Goal: Browse casually: Explore the website without a specific task or goal

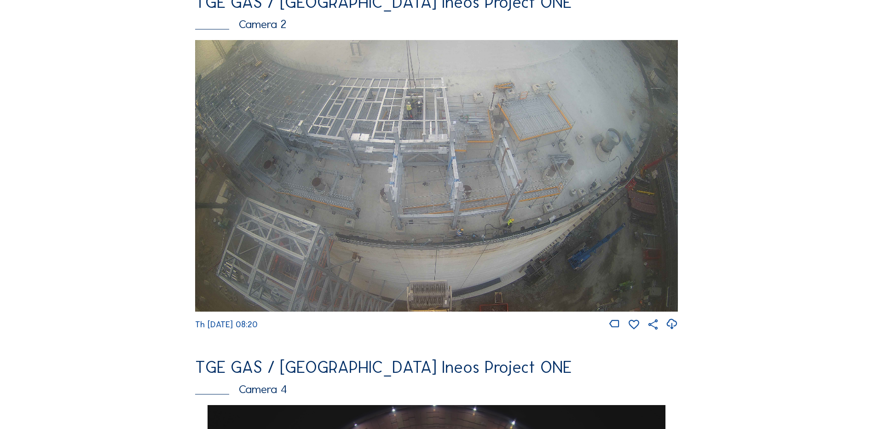
scroll to position [506, 0]
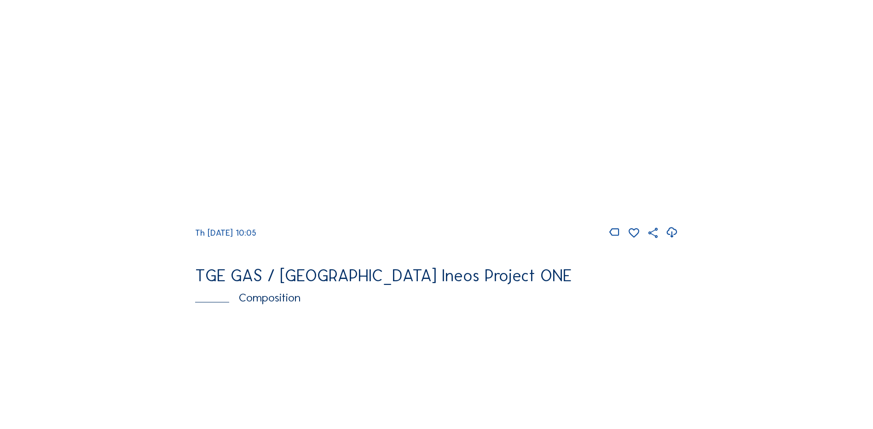
scroll to position [1196, 0]
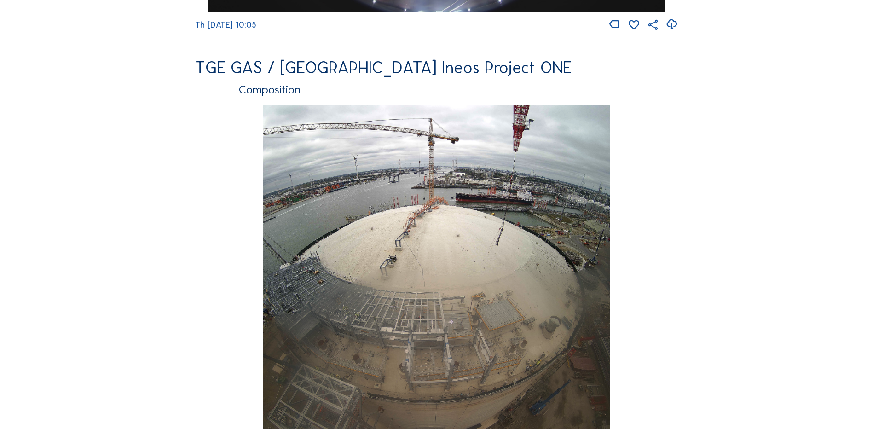
click at [416, 230] on img at bounding box center [436, 276] width 346 height 343
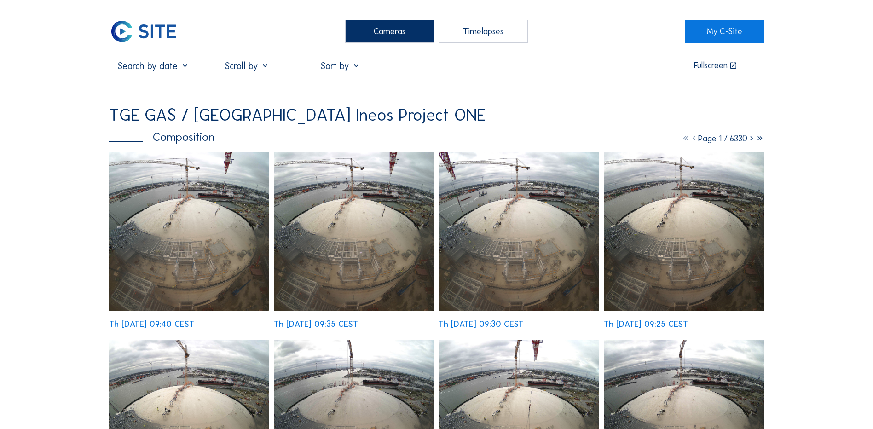
click at [190, 193] on img at bounding box center [189, 231] width 160 height 159
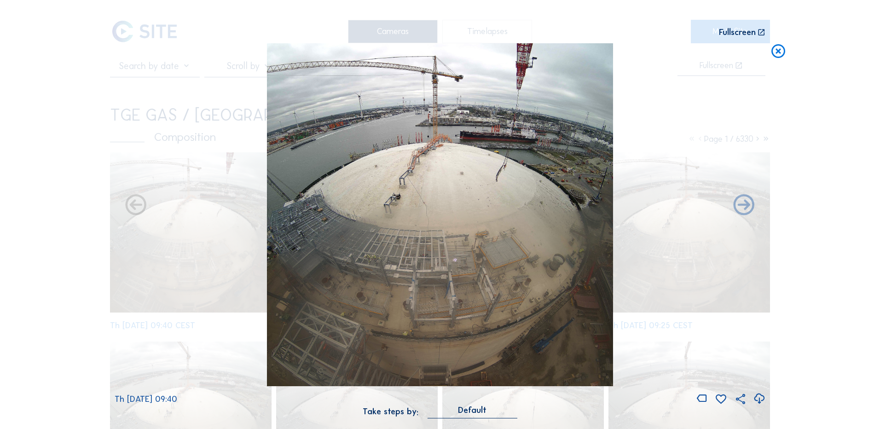
click at [757, 400] on icon at bounding box center [759, 398] width 12 height 15
drag, startPoint x: 107, startPoint y: 274, endPoint x: 437, endPoint y: 203, distance: 337.3
click at [107, 274] on div "Scroll to travel through time | Press 'Alt' Button + Scroll to Zoom | Click and…" at bounding box center [440, 214] width 880 height 429
click at [775, 52] on icon at bounding box center [778, 51] width 17 height 17
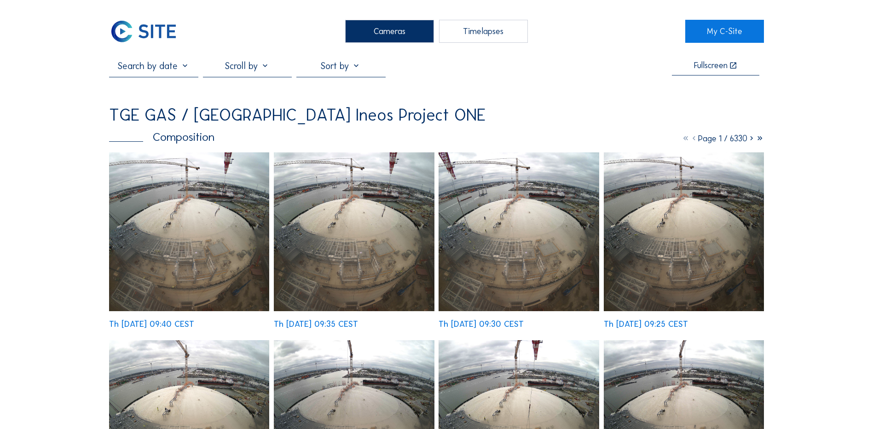
click at [407, 36] on div "Cameras" at bounding box center [389, 31] width 89 height 23
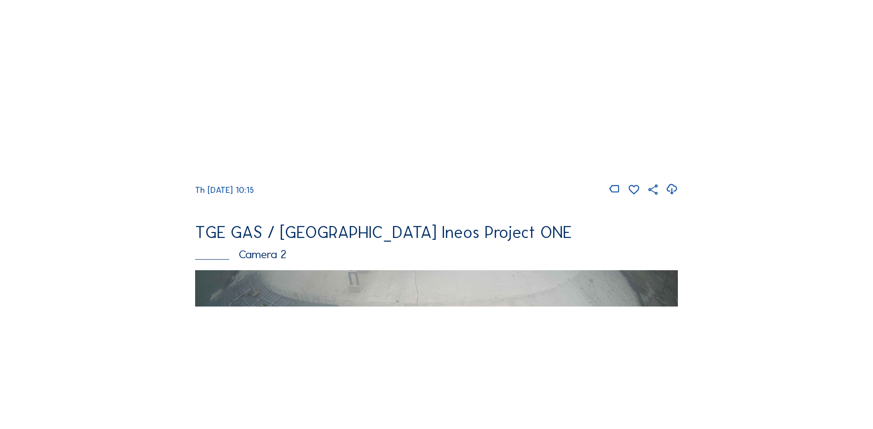
scroll to position [138, 0]
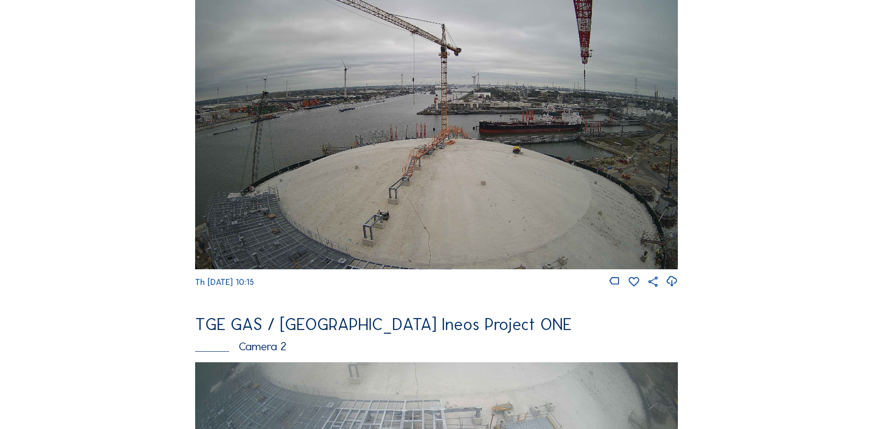
click at [476, 137] on img at bounding box center [436, 132] width 483 height 271
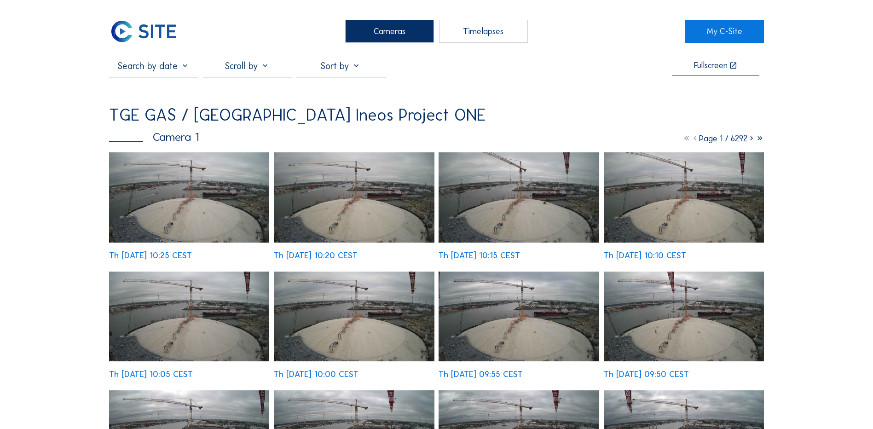
click at [193, 190] on img at bounding box center [189, 197] width 160 height 90
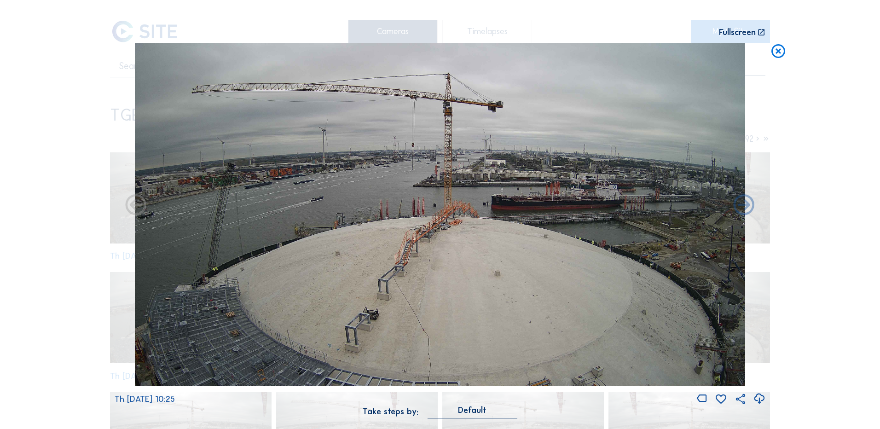
click at [759, 398] on icon at bounding box center [759, 398] width 12 height 15
click at [30, 205] on div "Scroll to travel through time | Press 'Alt' Button + Scroll to Zoom | Click and…" at bounding box center [440, 214] width 880 height 429
click at [778, 53] on icon at bounding box center [778, 51] width 17 height 17
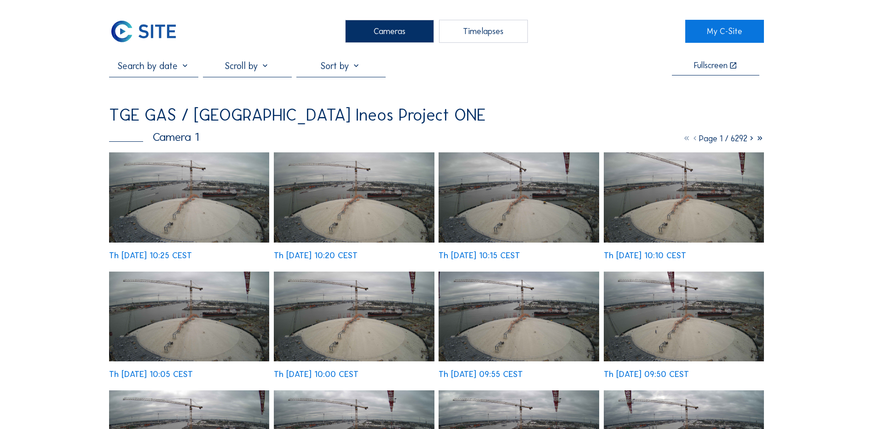
click at [367, 33] on div "Cameras" at bounding box center [389, 31] width 89 height 23
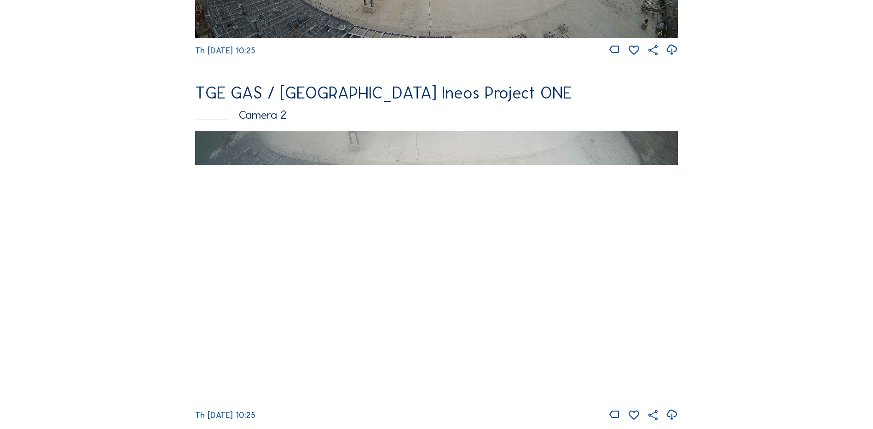
scroll to position [460, 0]
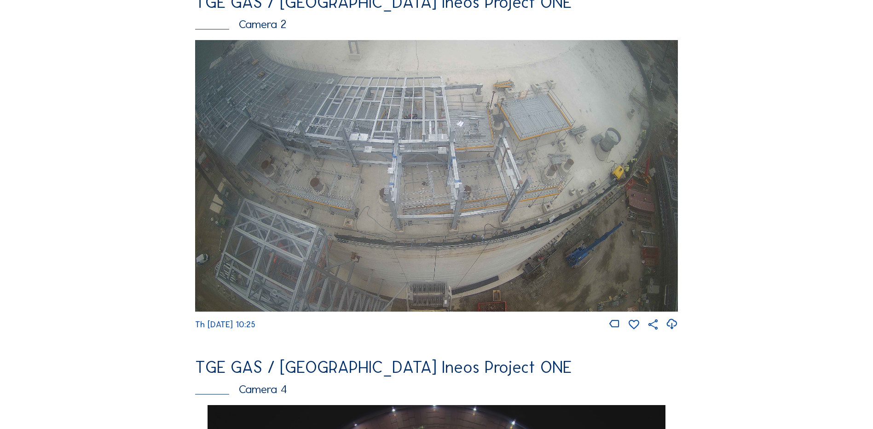
click at [427, 138] on img at bounding box center [436, 175] width 483 height 271
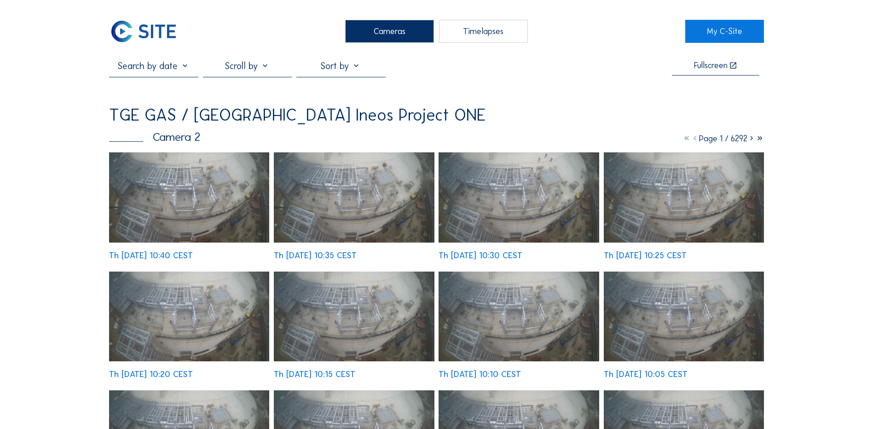
click at [393, 35] on div "Cameras" at bounding box center [389, 31] width 89 height 23
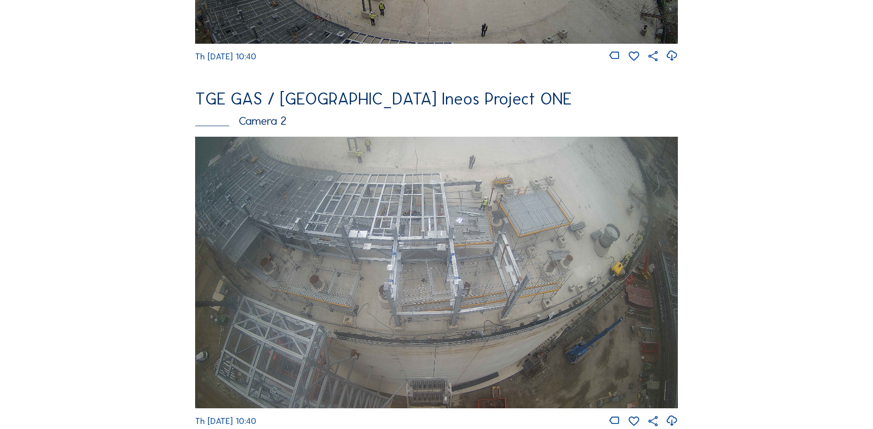
scroll to position [414, 0]
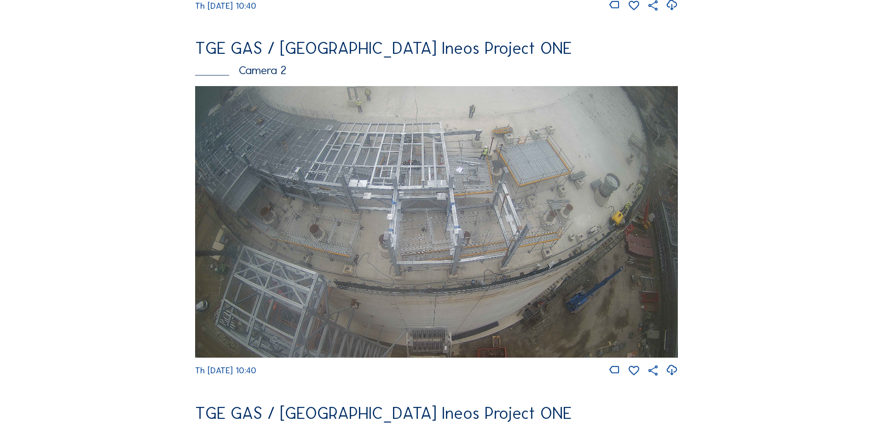
click at [401, 213] on img at bounding box center [436, 221] width 483 height 271
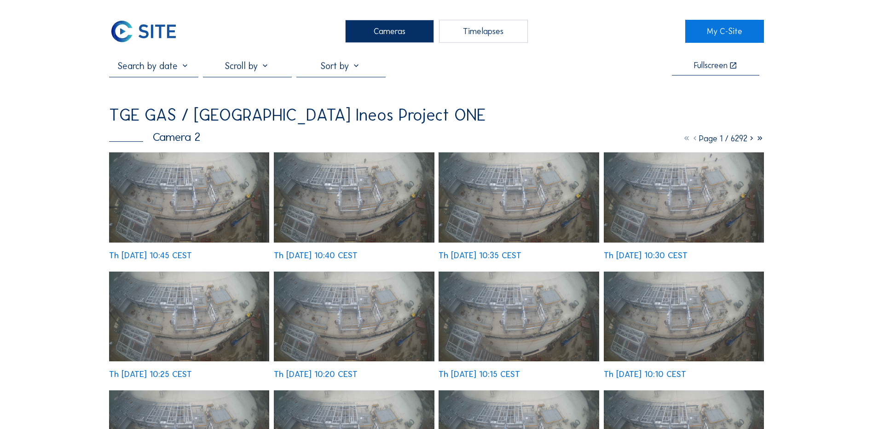
click at [210, 195] on img at bounding box center [189, 197] width 160 height 90
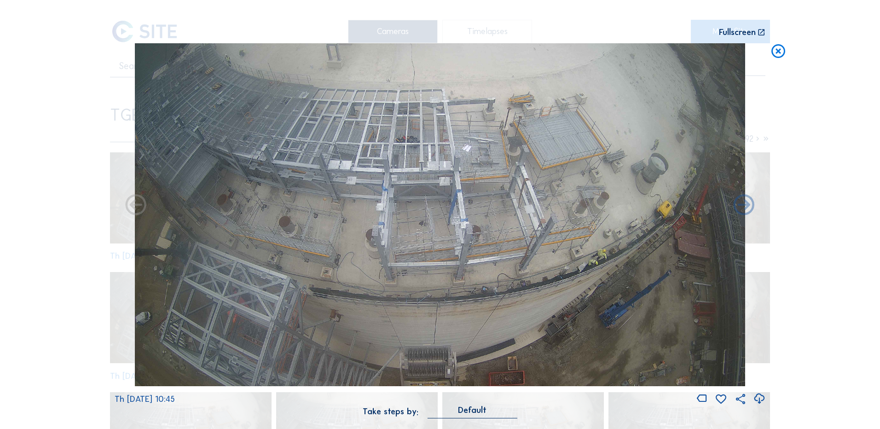
click at [760, 397] on icon at bounding box center [759, 398] width 12 height 15
click at [834, 178] on div "Scroll to travel through time | Press 'Alt' Button + Scroll to Zoom | Click and…" at bounding box center [440, 214] width 880 height 429
click at [779, 52] on icon at bounding box center [778, 51] width 17 height 17
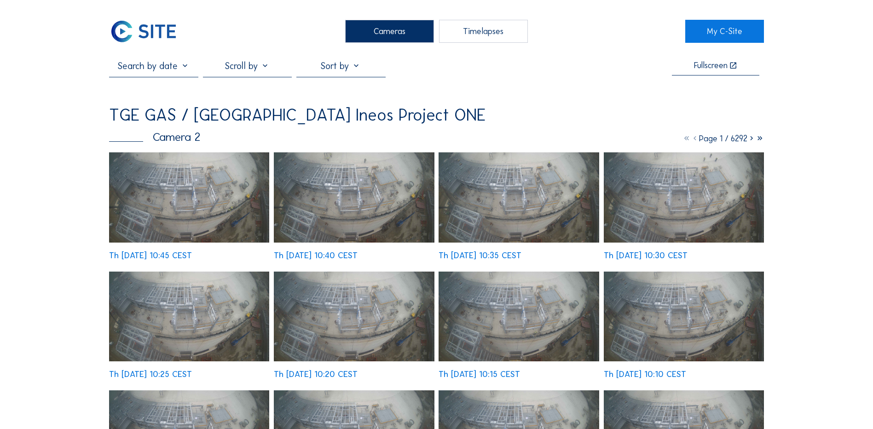
click at [373, 35] on div "Cameras" at bounding box center [389, 31] width 89 height 23
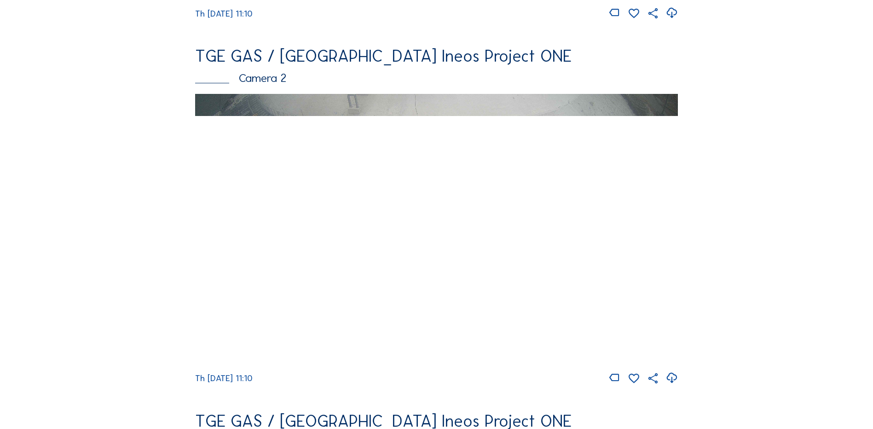
scroll to position [414, 0]
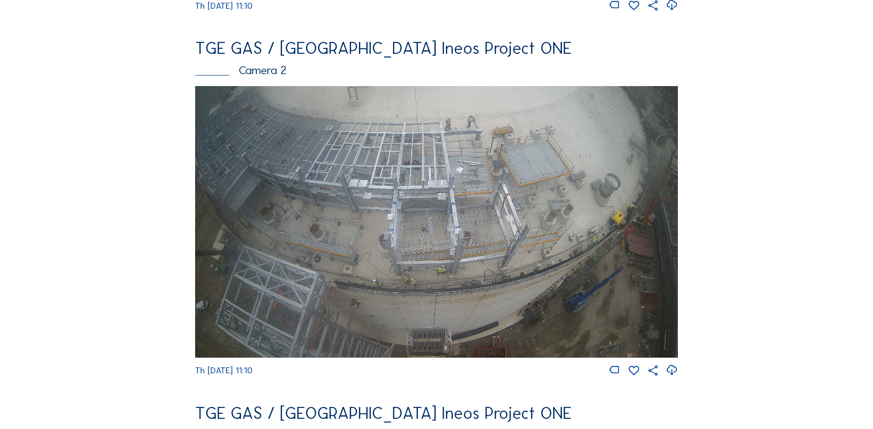
click at [437, 207] on img at bounding box center [436, 221] width 483 height 271
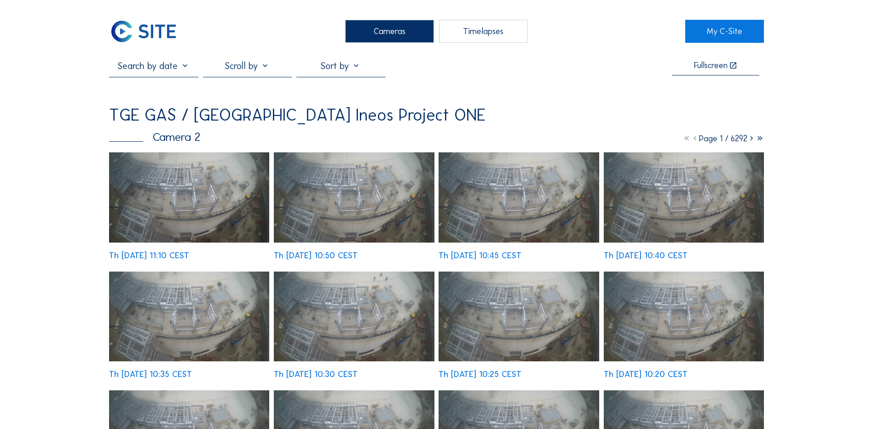
click at [201, 178] on img at bounding box center [189, 197] width 160 height 90
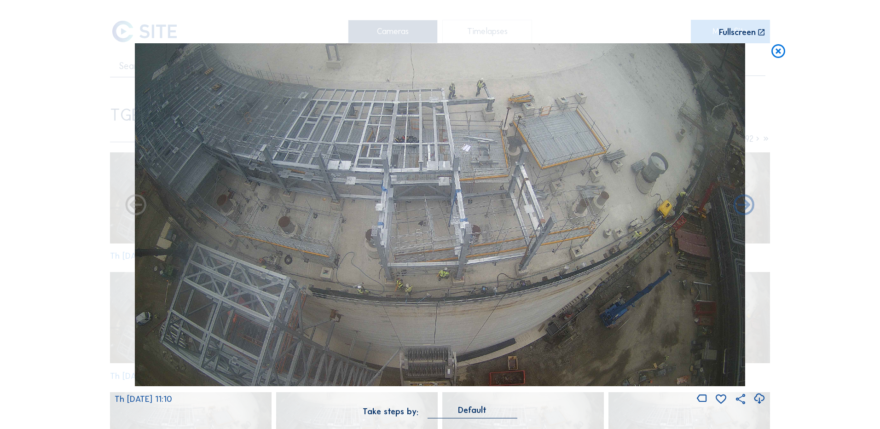
click at [758, 397] on icon at bounding box center [759, 398] width 12 height 15
click at [58, 151] on div "Scroll to travel through time | Press 'Alt' Button + Scroll to Zoom | Click and…" at bounding box center [440, 214] width 880 height 429
click at [777, 58] on icon at bounding box center [778, 51] width 17 height 17
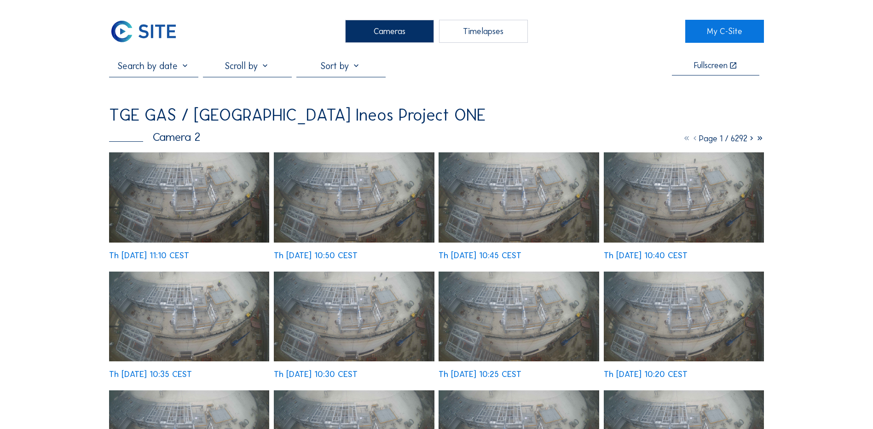
click at [383, 34] on div "Cameras" at bounding box center [389, 31] width 89 height 23
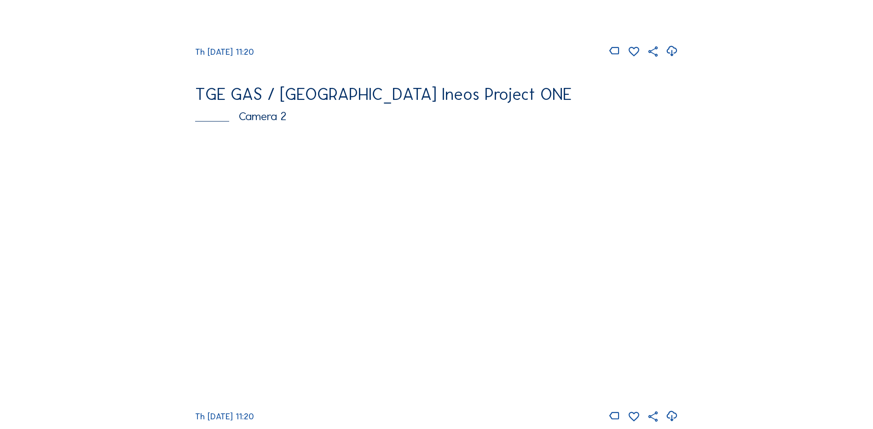
scroll to position [414, 0]
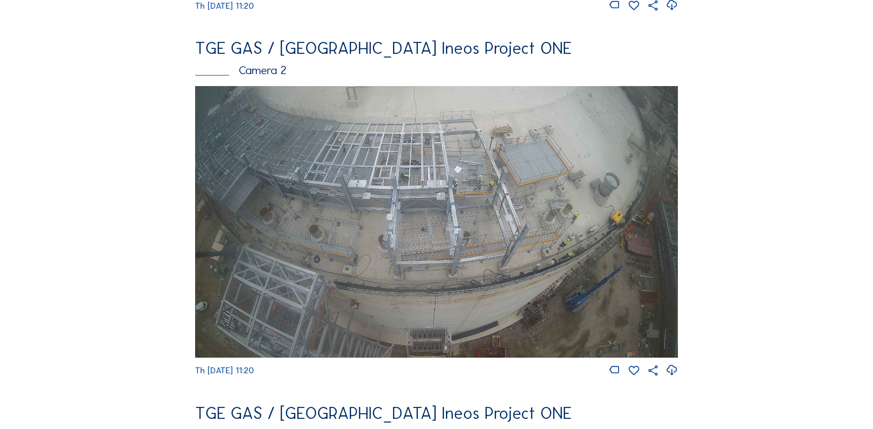
click at [449, 203] on img at bounding box center [436, 221] width 483 height 271
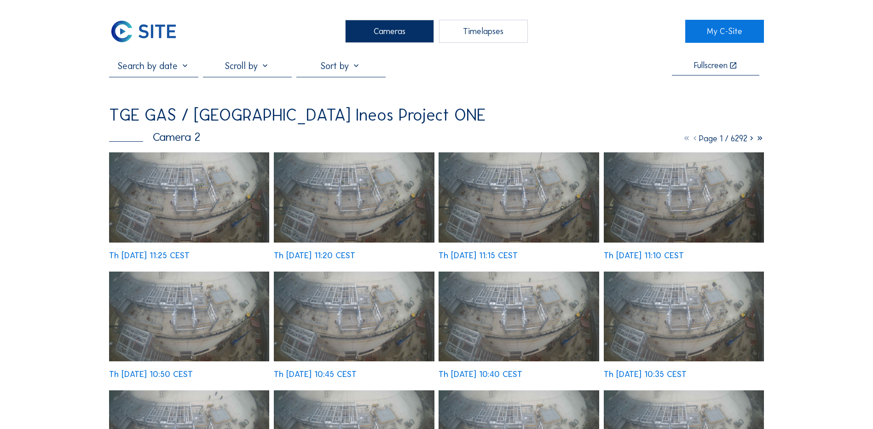
click at [206, 184] on img at bounding box center [189, 197] width 160 height 90
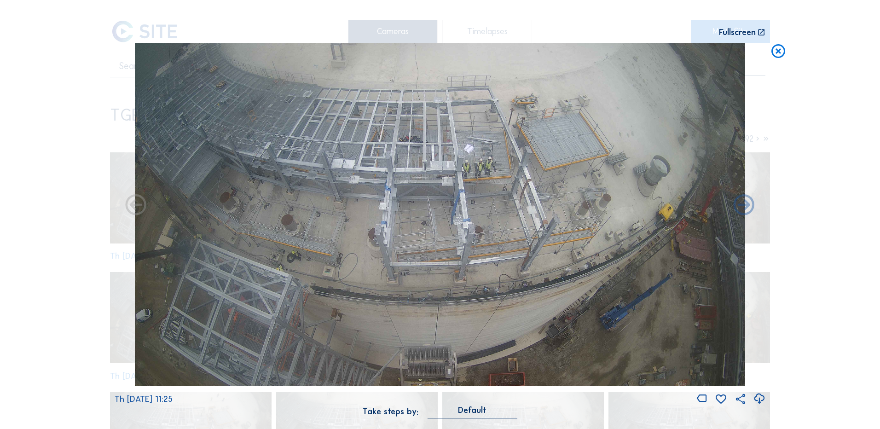
click at [761, 398] on icon at bounding box center [759, 398] width 12 height 15
click at [779, 50] on icon at bounding box center [778, 51] width 17 height 17
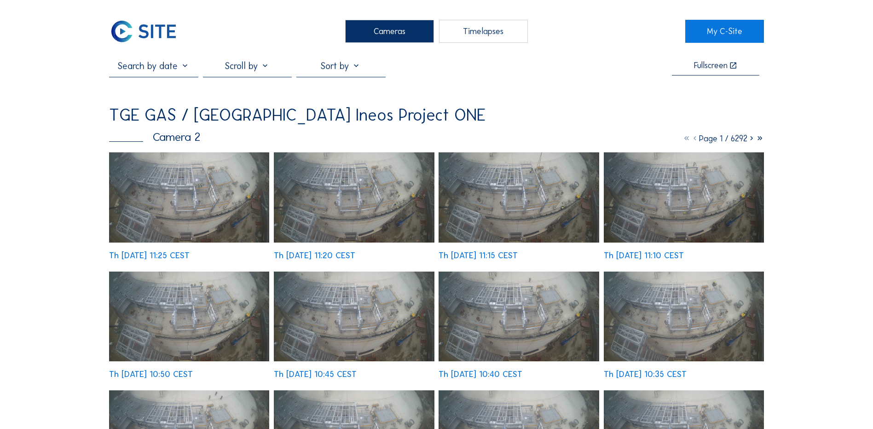
click at [380, 28] on div "Cameras" at bounding box center [389, 31] width 89 height 23
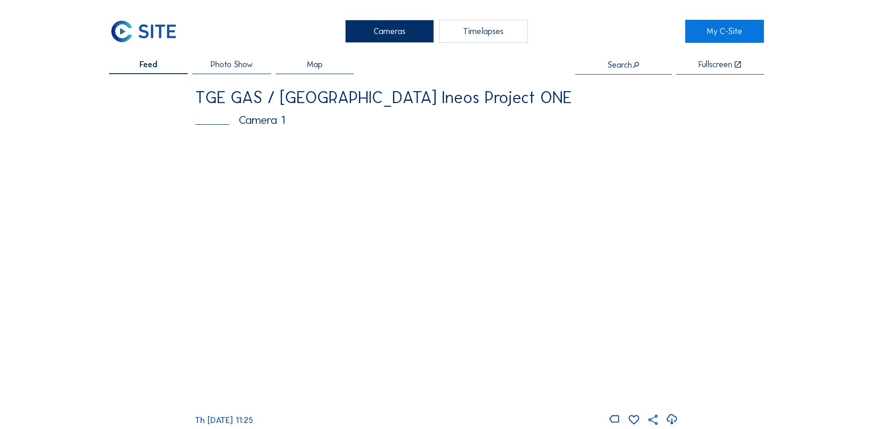
scroll to position [46, 0]
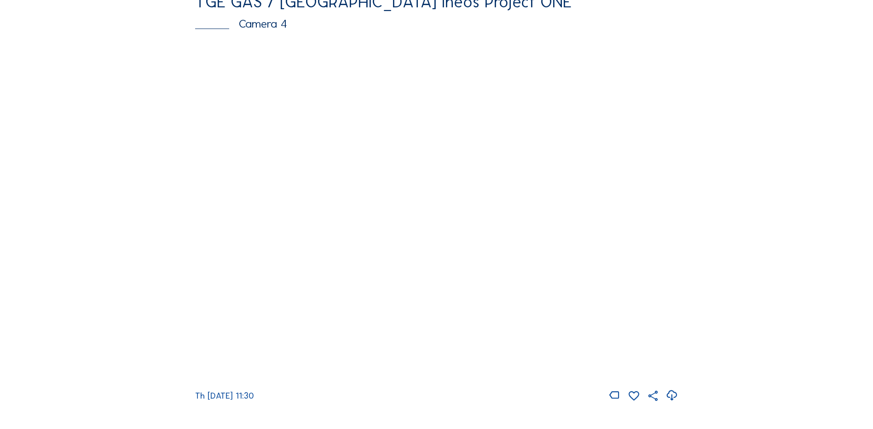
scroll to position [828, 0]
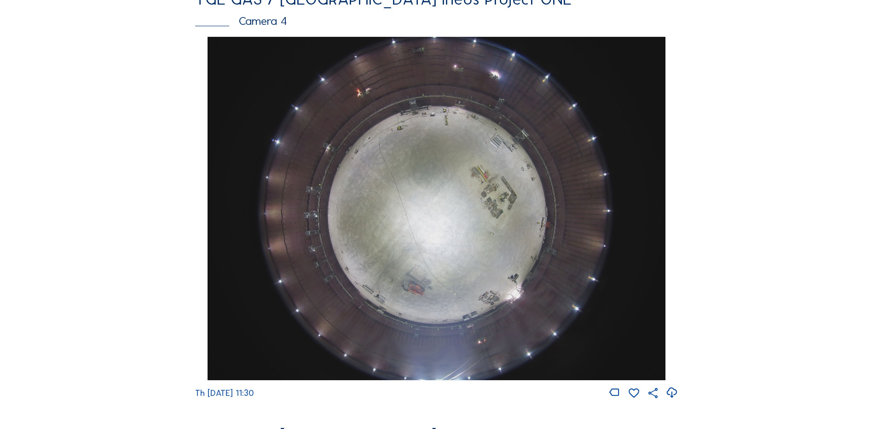
click at [418, 234] on img at bounding box center [435, 208] width 457 height 343
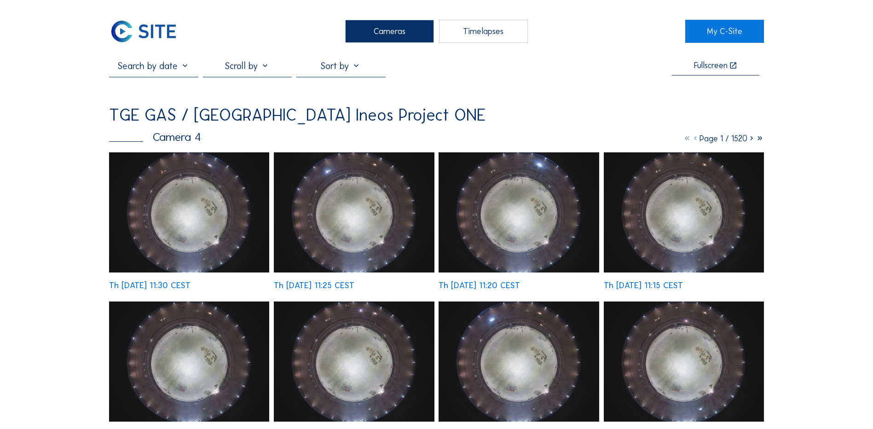
click at [160, 223] on img at bounding box center [189, 212] width 160 height 120
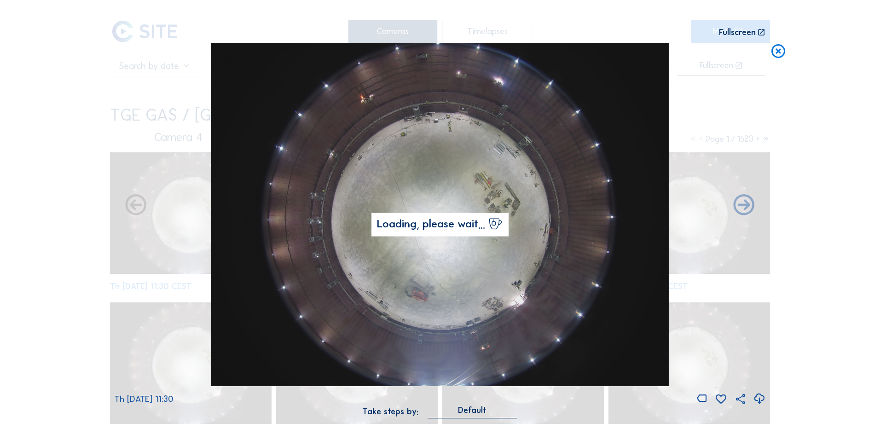
click at [760, 397] on icon at bounding box center [759, 398] width 12 height 15
click at [50, 180] on div "Scroll to travel through time | Press 'Alt' Button + Scroll to Zoom | Click and…" at bounding box center [440, 214] width 880 height 429
click at [777, 54] on icon at bounding box center [778, 51] width 17 height 17
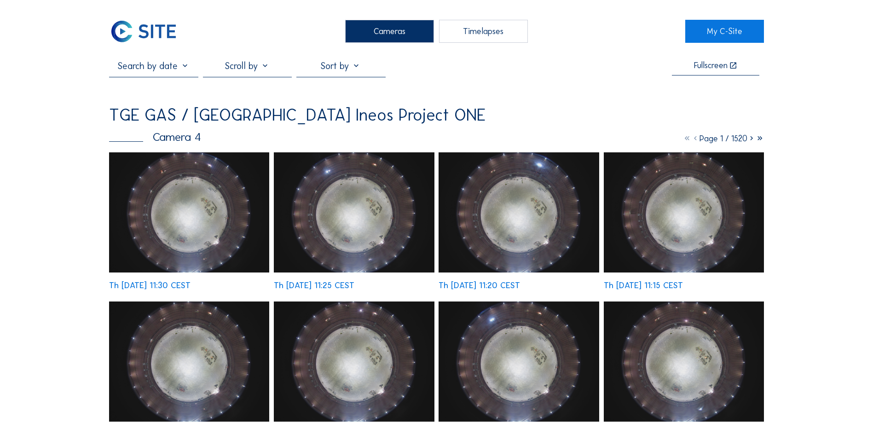
click at [384, 35] on div "Cameras" at bounding box center [389, 31] width 89 height 23
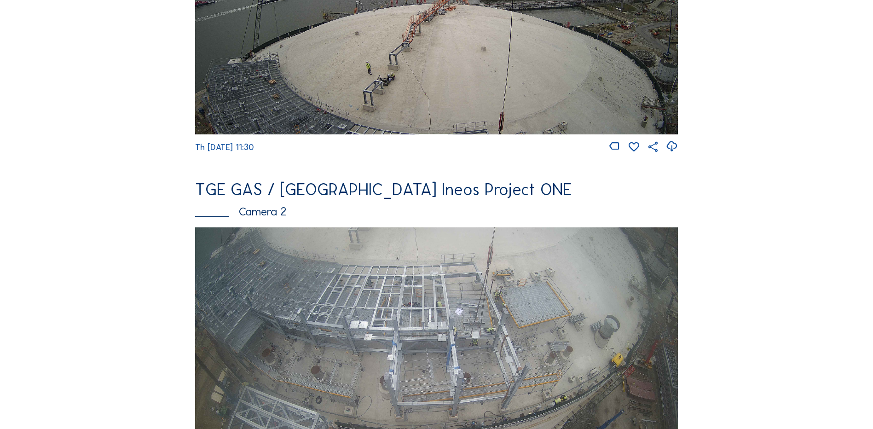
scroll to position [276, 0]
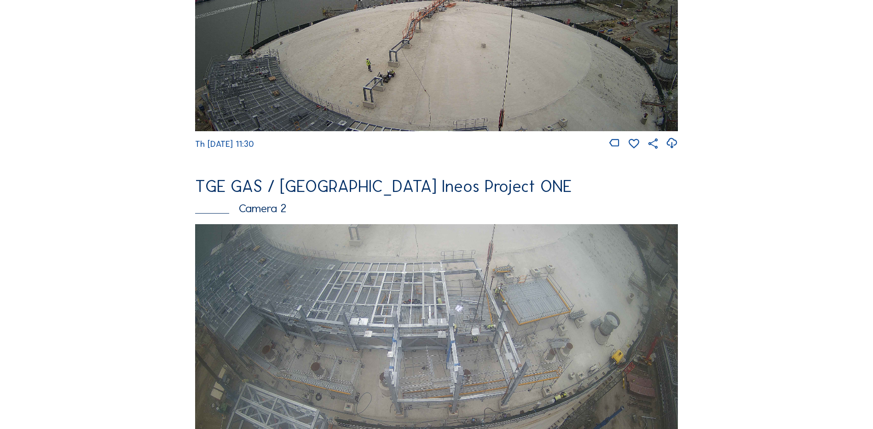
click at [424, 305] on img at bounding box center [436, 359] width 483 height 271
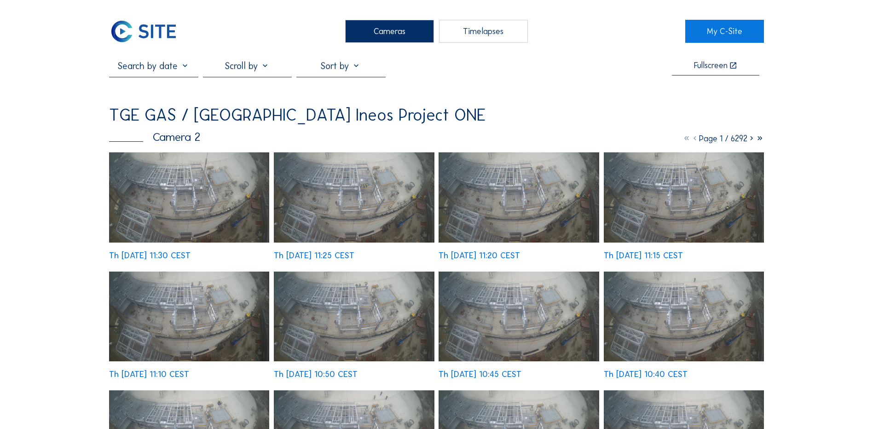
click at [187, 198] on img at bounding box center [189, 197] width 160 height 90
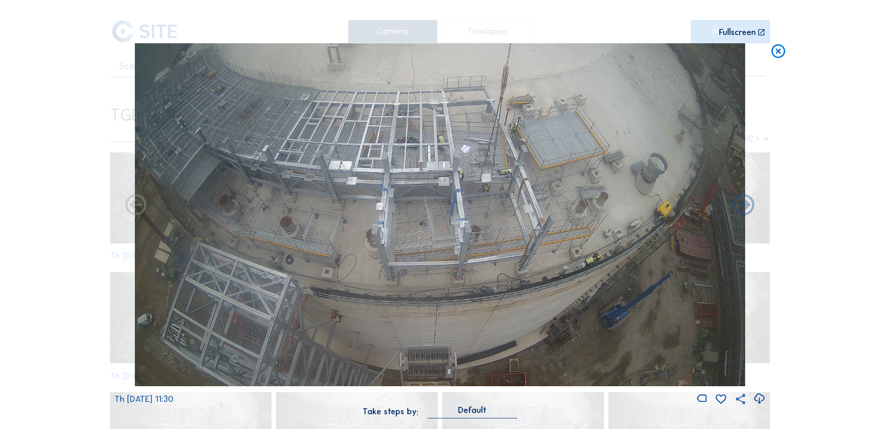
click at [761, 400] on icon at bounding box center [759, 398] width 12 height 15
click at [805, 281] on div "Scroll to travel through time | Press 'Alt' Button + Scroll to Zoom | Click and…" at bounding box center [440, 214] width 880 height 429
click at [779, 52] on icon at bounding box center [778, 51] width 17 height 17
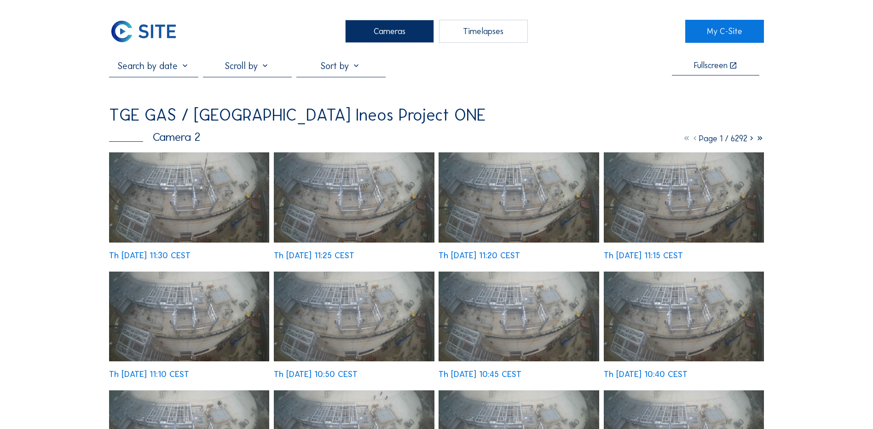
click at [374, 24] on div "Cameras" at bounding box center [389, 31] width 89 height 23
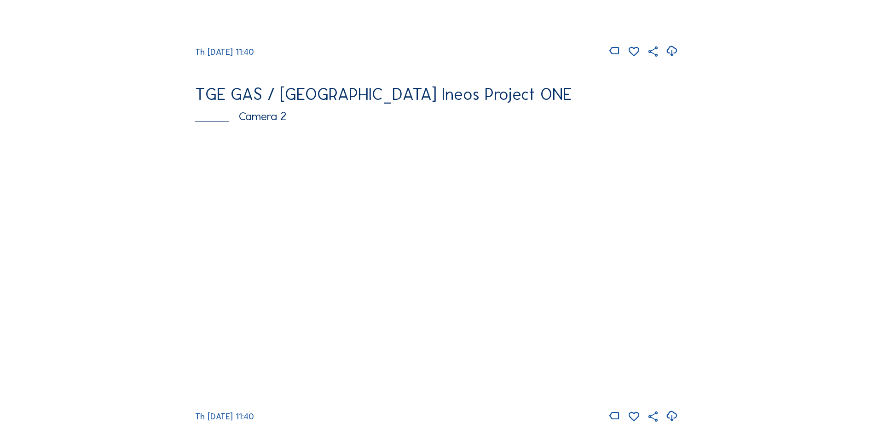
scroll to position [414, 0]
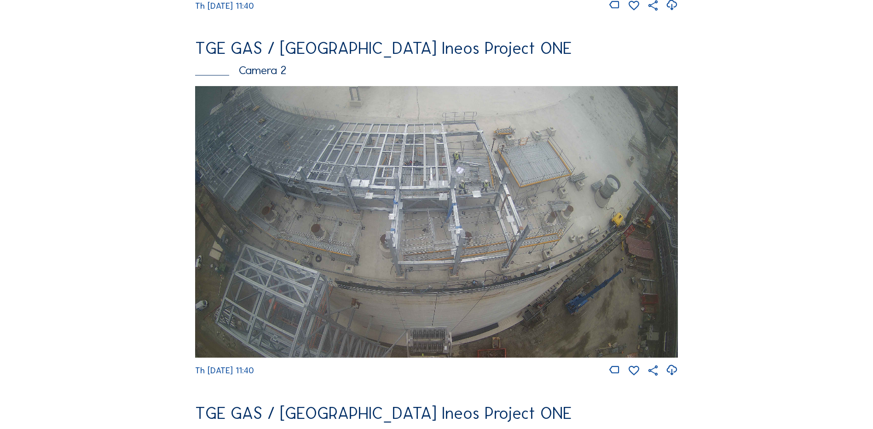
click at [464, 205] on img at bounding box center [436, 221] width 483 height 271
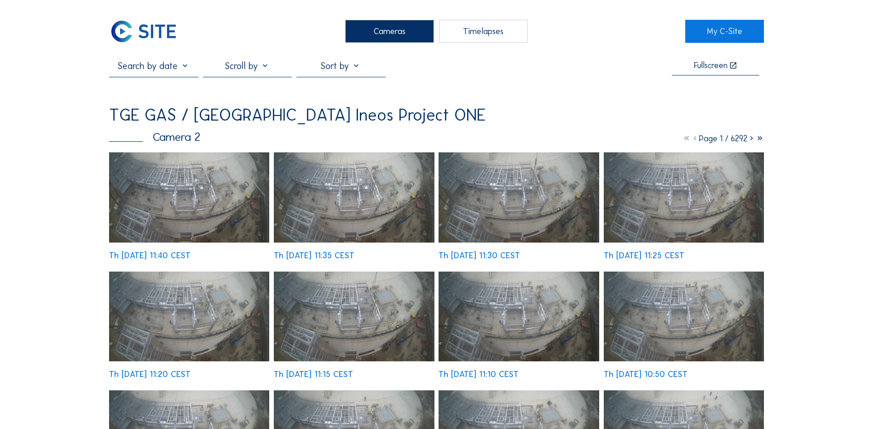
click at [190, 197] on img at bounding box center [189, 197] width 160 height 90
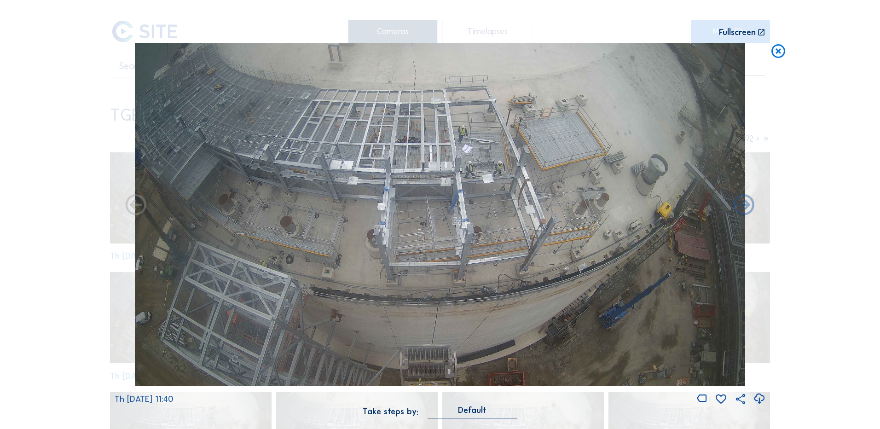
click at [758, 399] on icon at bounding box center [759, 398] width 12 height 15
click at [781, 54] on icon at bounding box center [778, 51] width 17 height 17
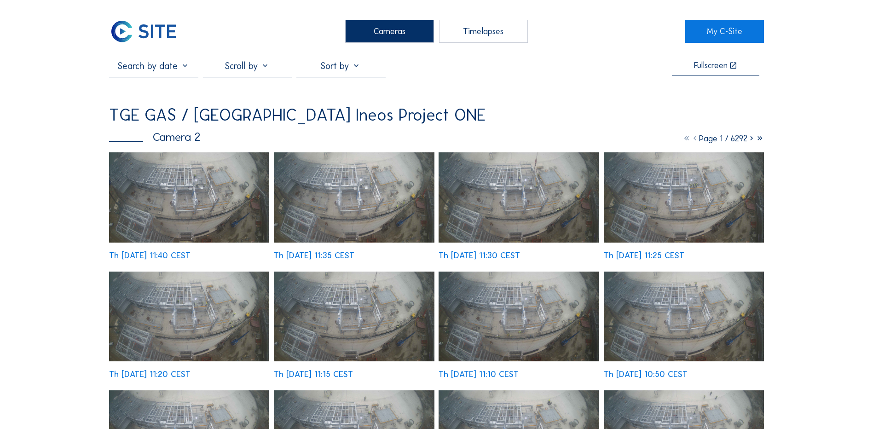
click at [381, 32] on div "Cameras" at bounding box center [389, 31] width 89 height 23
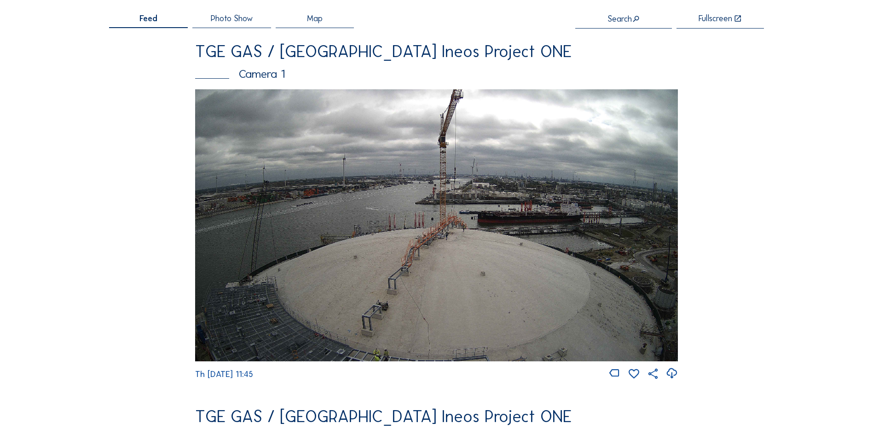
scroll to position [92, 0]
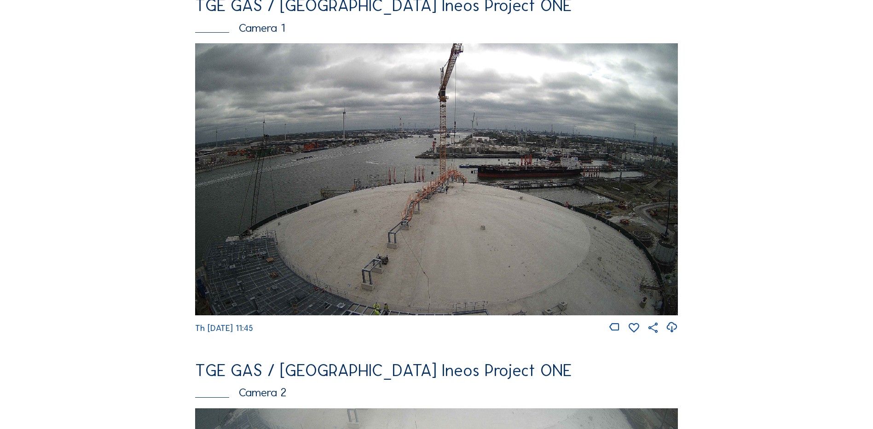
click at [421, 218] on img at bounding box center [436, 178] width 483 height 271
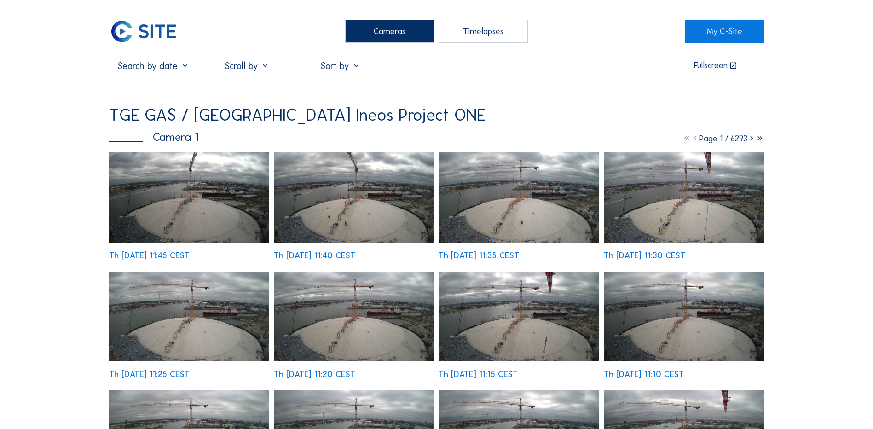
click at [397, 29] on div "Cameras" at bounding box center [389, 31] width 89 height 23
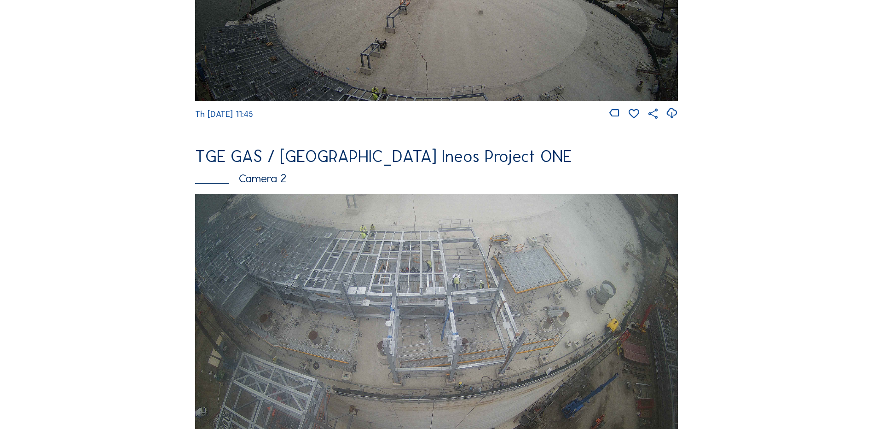
scroll to position [322, 0]
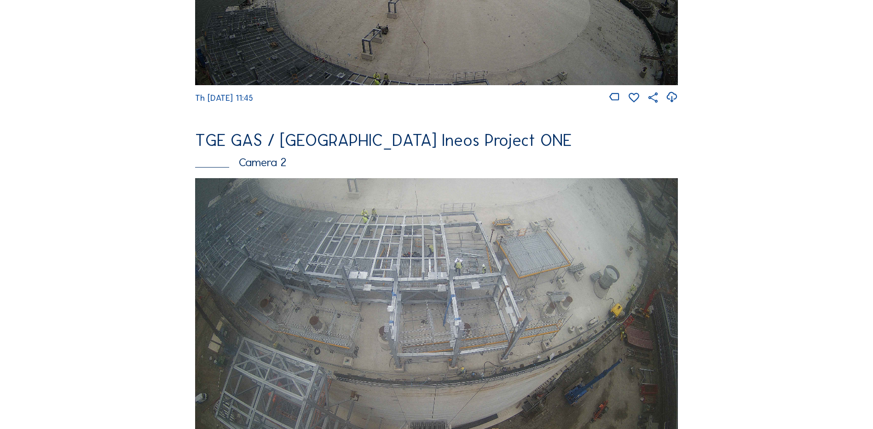
click at [415, 288] on img at bounding box center [436, 313] width 483 height 271
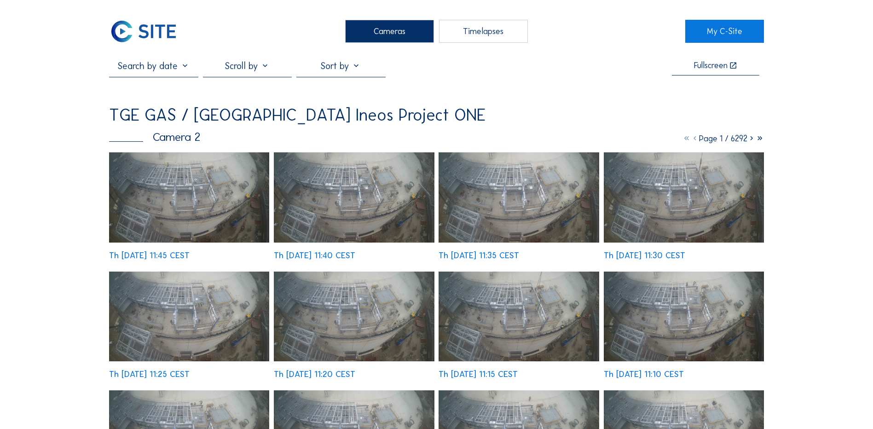
click at [194, 174] on img at bounding box center [189, 197] width 160 height 90
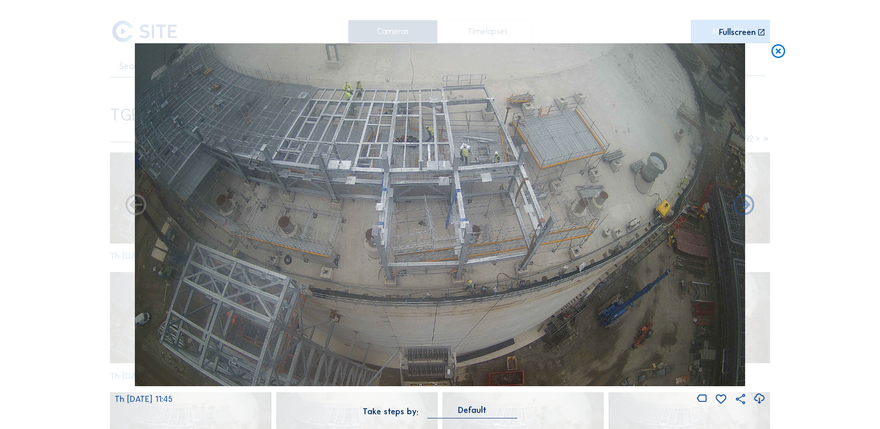
click at [759, 400] on icon at bounding box center [759, 398] width 12 height 15
click at [49, 238] on div "Scroll to travel through time | Press 'Alt' Button + Scroll to Zoom | Click and…" at bounding box center [440, 214] width 880 height 429
click at [777, 50] on icon at bounding box center [778, 51] width 17 height 17
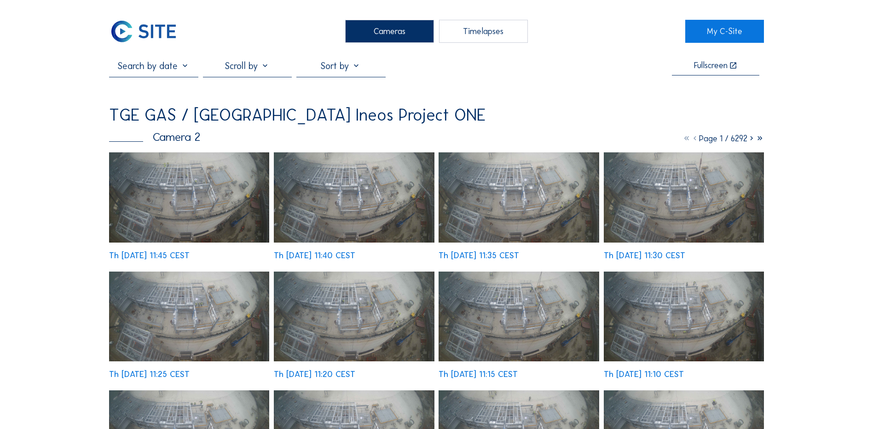
click at [386, 29] on div "Cameras" at bounding box center [389, 31] width 89 height 23
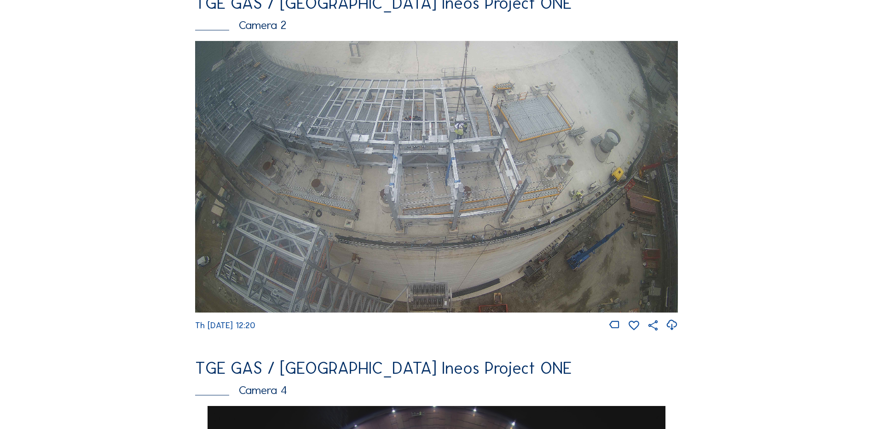
scroll to position [460, 0]
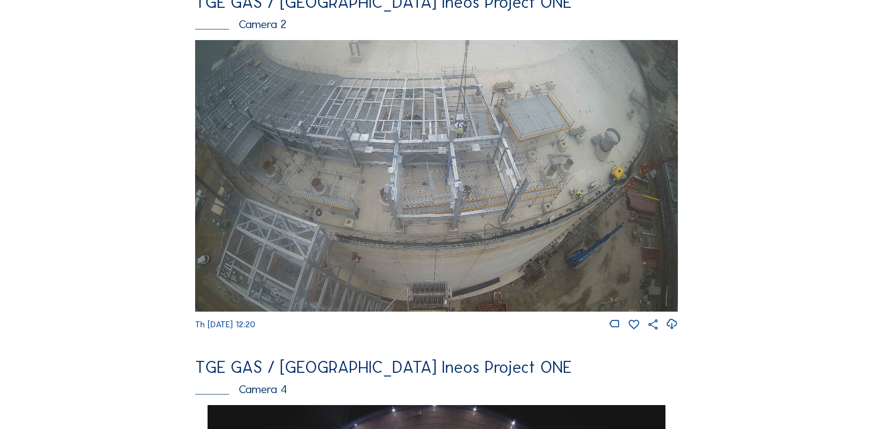
click at [452, 150] on img at bounding box center [436, 175] width 483 height 271
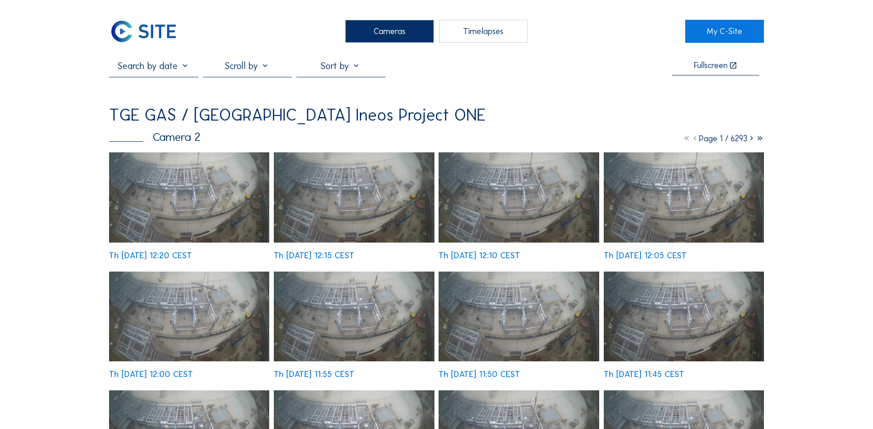
click at [205, 207] on img at bounding box center [189, 197] width 160 height 90
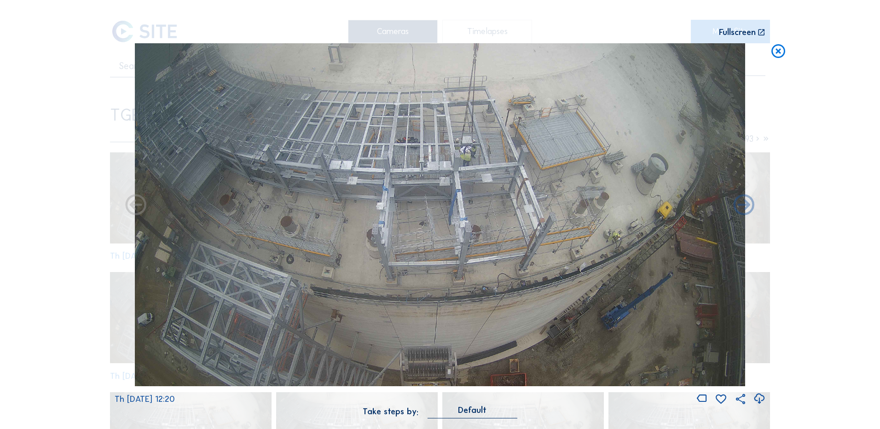
click at [759, 400] on icon at bounding box center [759, 398] width 12 height 15
drag, startPoint x: 88, startPoint y: 197, endPoint x: 188, endPoint y: 162, distance: 105.9
click at [88, 197] on div "Scroll to travel through time | Press 'Alt' Button + Scroll to Zoom | Click and…" at bounding box center [440, 214] width 880 height 429
click at [778, 52] on icon at bounding box center [778, 51] width 17 height 17
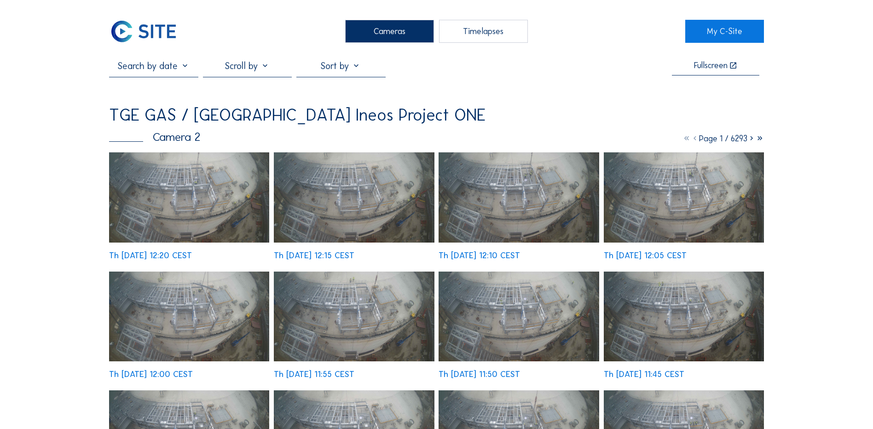
click at [381, 26] on div "Cameras" at bounding box center [389, 31] width 89 height 23
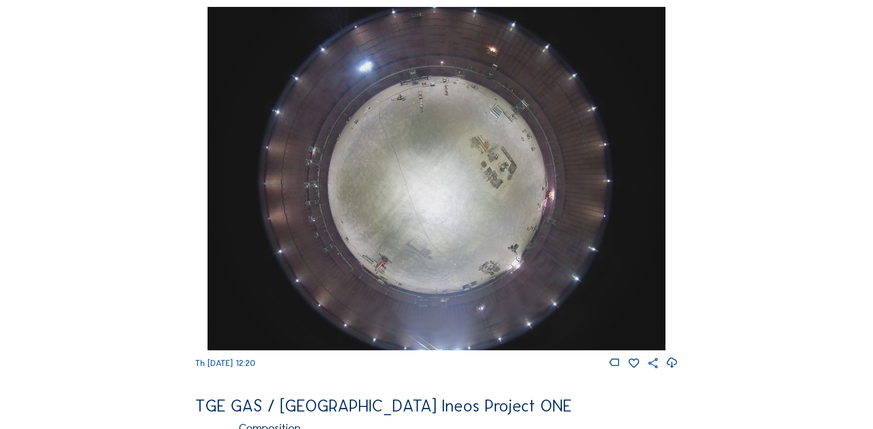
scroll to position [874, 0]
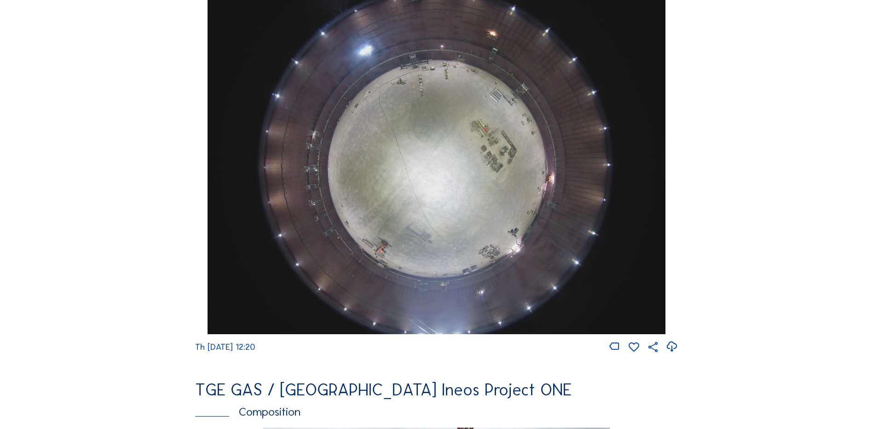
click at [452, 169] on img at bounding box center [435, 162] width 457 height 343
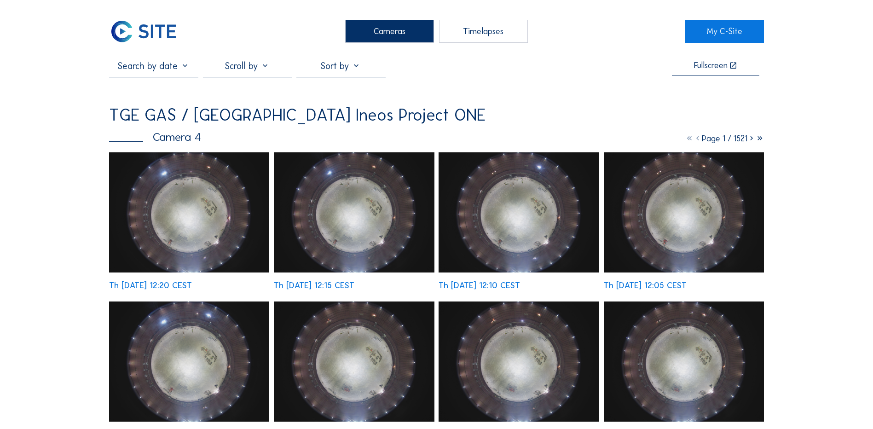
click at [210, 223] on img at bounding box center [189, 212] width 160 height 120
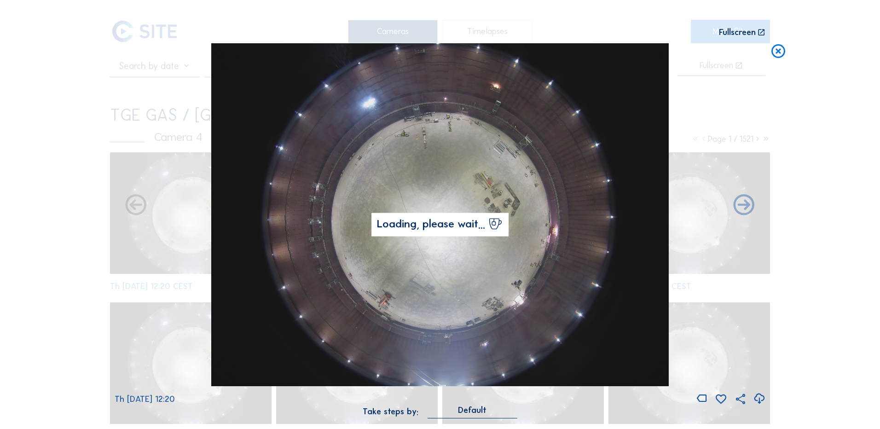
click at [759, 399] on icon at bounding box center [759, 398] width 12 height 15
click at [77, 299] on div "Scroll to travel through time | Press 'Alt' Button + Scroll to Zoom | Click and…" at bounding box center [440, 214] width 880 height 429
click at [782, 51] on icon at bounding box center [778, 51] width 17 height 17
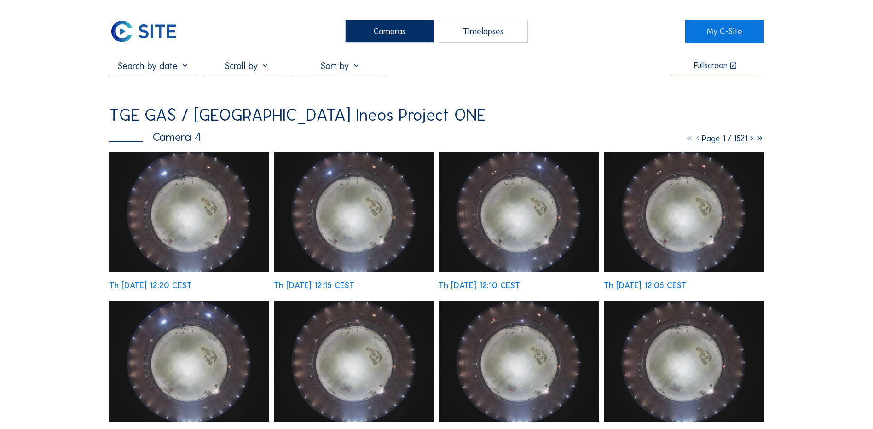
click at [360, 34] on div "Cameras" at bounding box center [389, 31] width 89 height 23
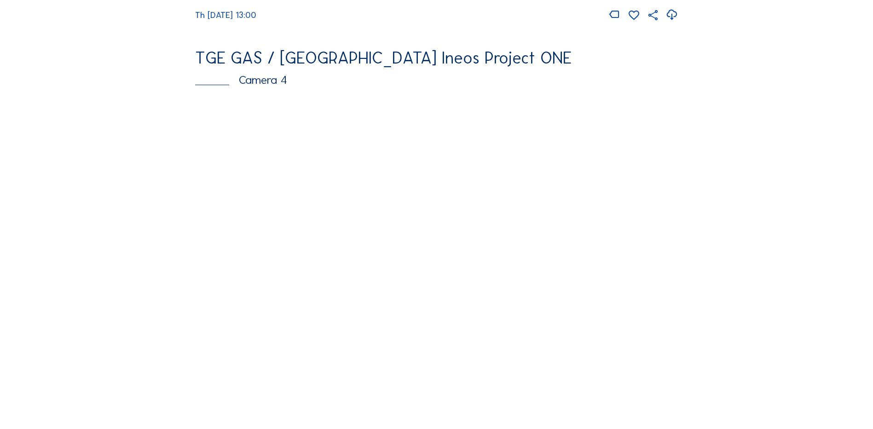
scroll to position [782, 0]
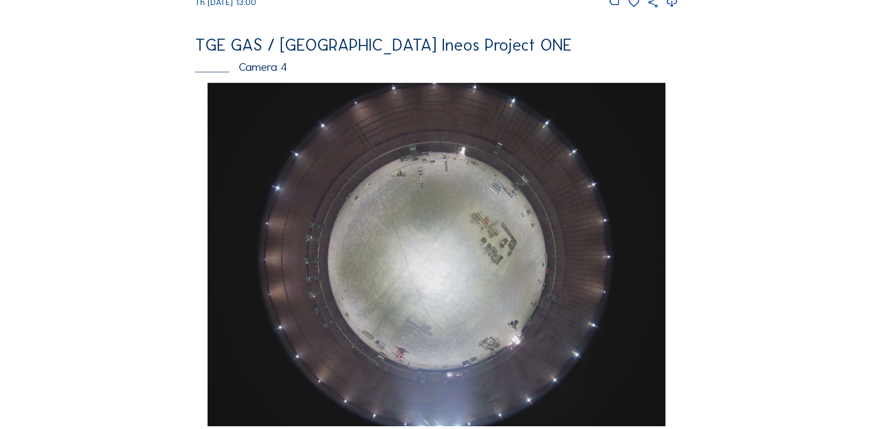
click at [408, 230] on img at bounding box center [435, 254] width 457 height 343
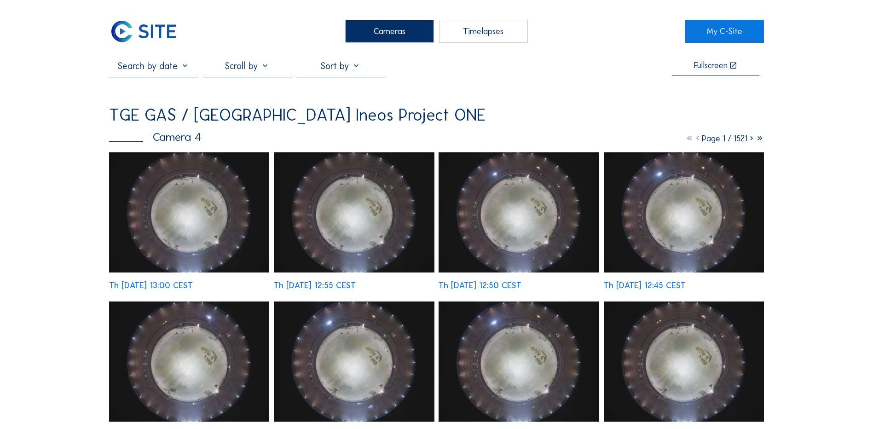
click at [152, 189] on img at bounding box center [189, 212] width 160 height 120
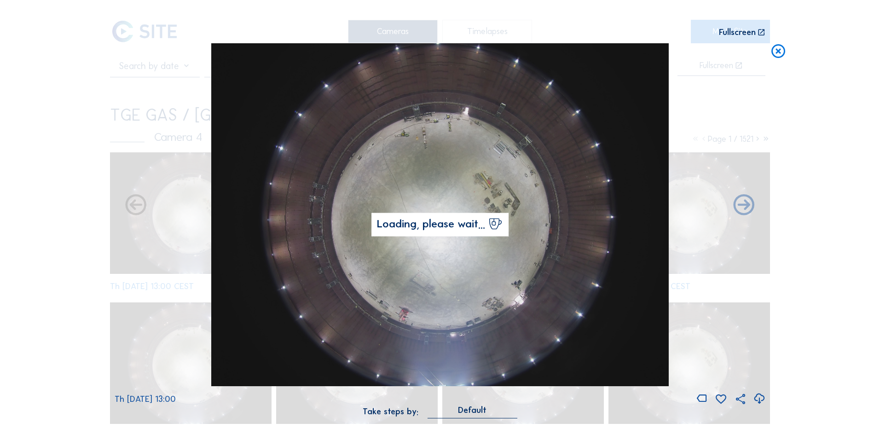
click at [759, 399] on icon at bounding box center [759, 398] width 12 height 15
click at [100, 162] on div "Scroll to travel through time | Press 'Alt' Button + Scroll to Zoom | Click and…" at bounding box center [440, 214] width 880 height 429
click at [779, 50] on icon at bounding box center [778, 51] width 17 height 17
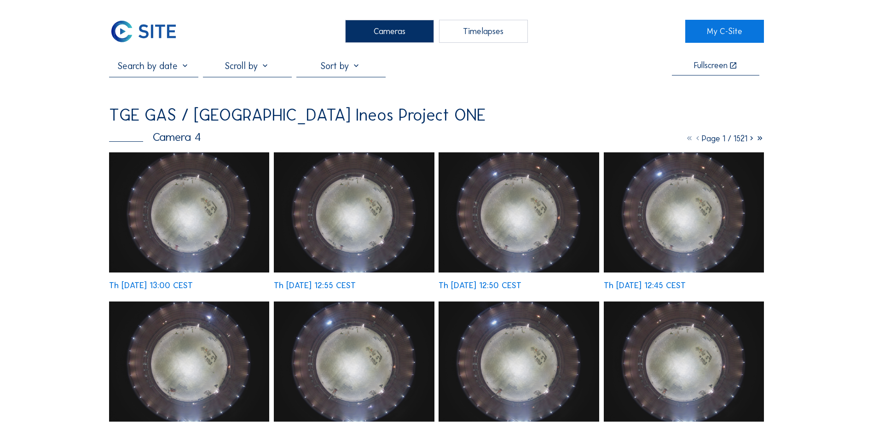
click at [375, 25] on div "Cameras" at bounding box center [389, 31] width 89 height 23
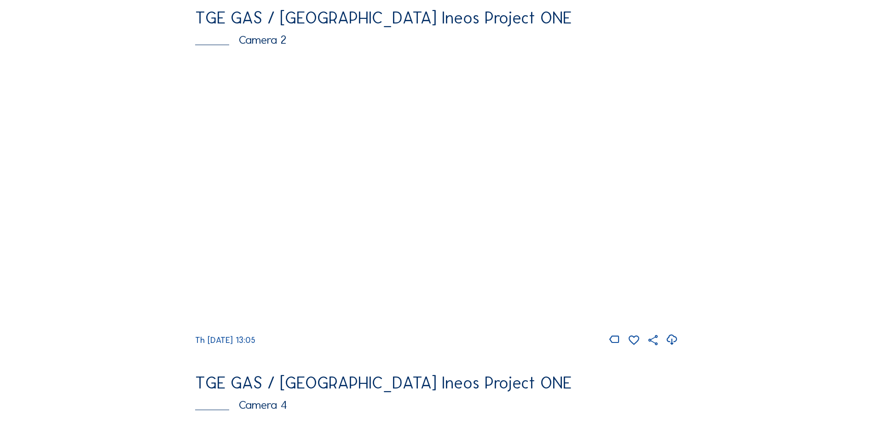
scroll to position [460, 0]
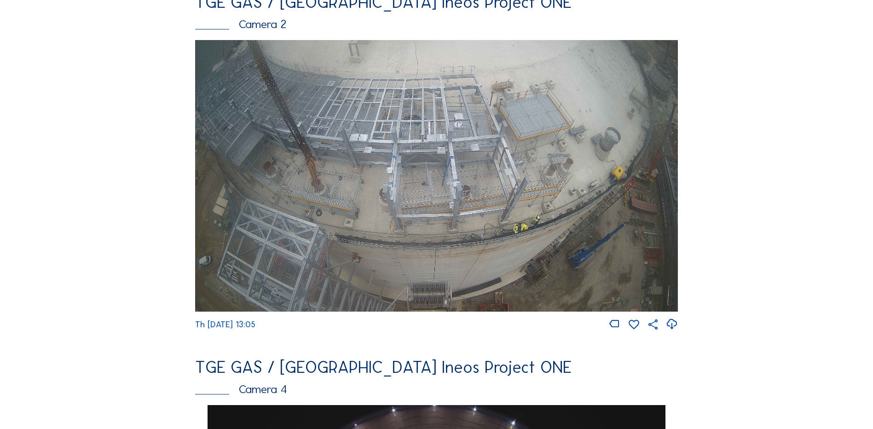
click at [527, 200] on img at bounding box center [436, 175] width 483 height 271
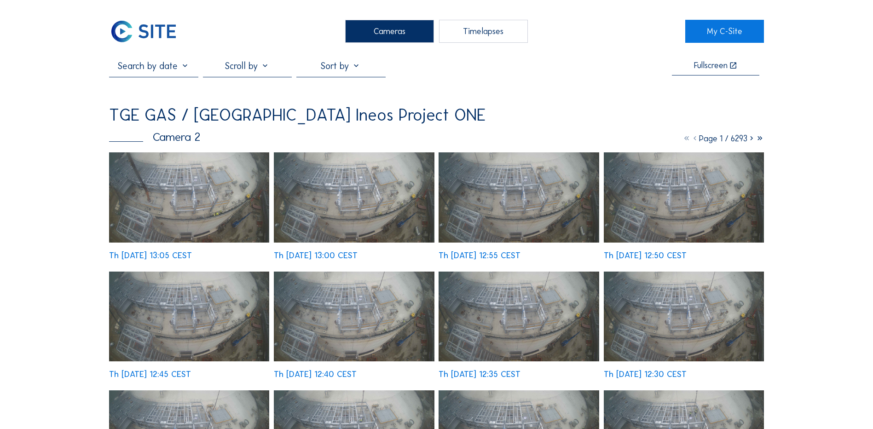
click at [189, 198] on img at bounding box center [189, 197] width 160 height 90
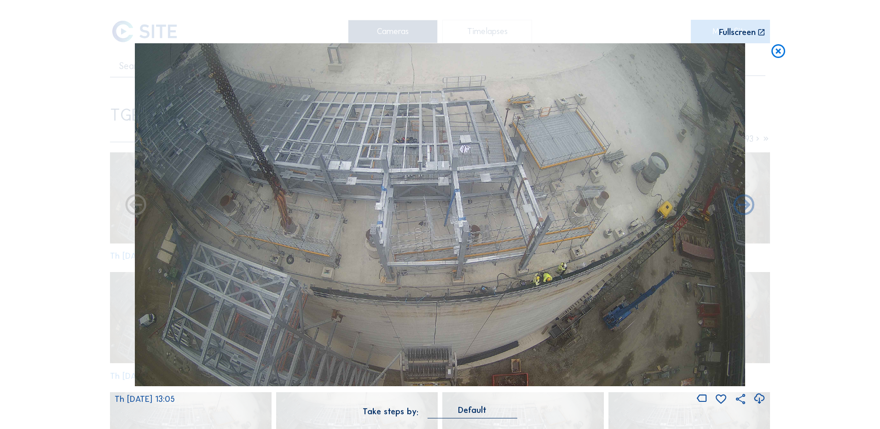
click at [759, 397] on icon at bounding box center [759, 398] width 12 height 15
click at [60, 156] on div "Scroll to travel through time | Press 'Alt' Button + Scroll to Zoom | Click and…" at bounding box center [440, 214] width 880 height 429
click at [789, 50] on div "Scroll to travel through time | Press 'Alt' Button + Scroll to Zoom | Click and…" at bounding box center [440, 214] width 880 height 429
click at [781, 53] on icon at bounding box center [778, 51] width 17 height 17
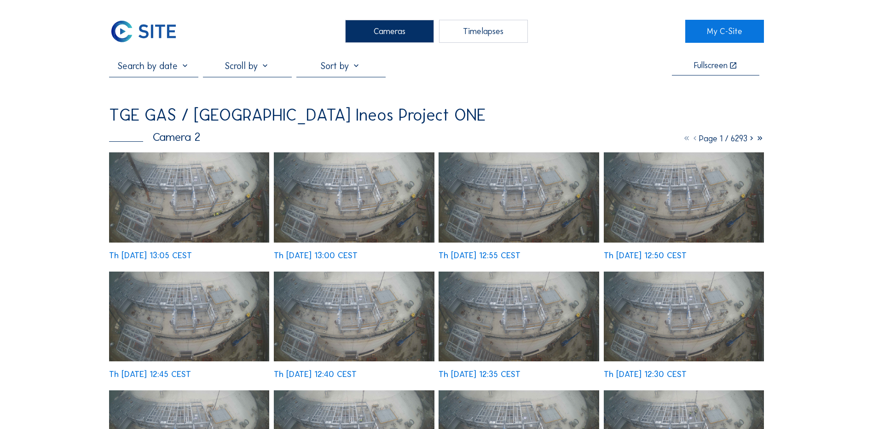
click at [382, 36] on div "Cameras" at bounding box center [389, 31] width 89 height 23
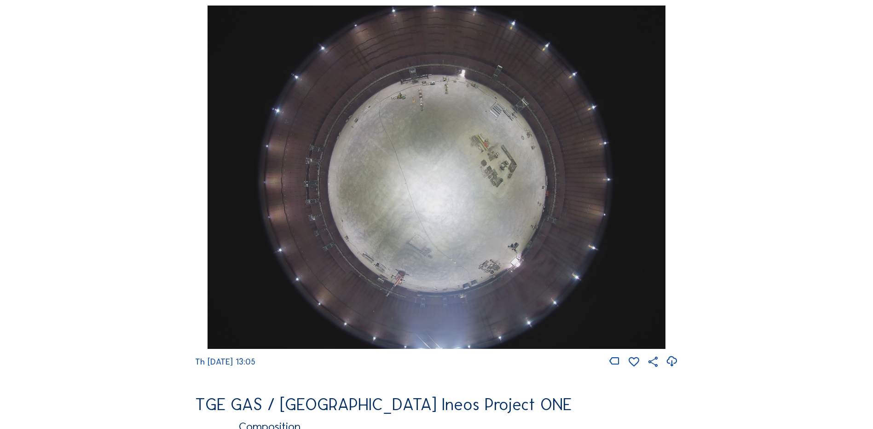
scroll to position [874, 0]
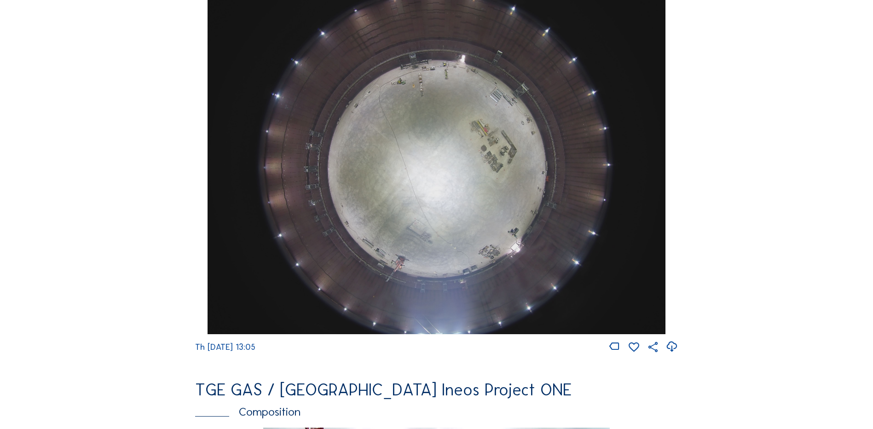
click at [414, 202] on img at bounding box center [435, 162] width 457 height 343
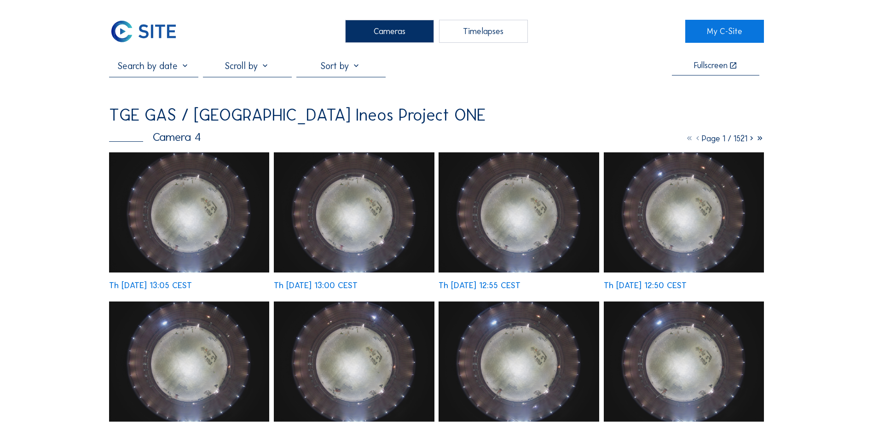
click at [213, 190] on img at bounding box center [189, 212] width 160 height 120
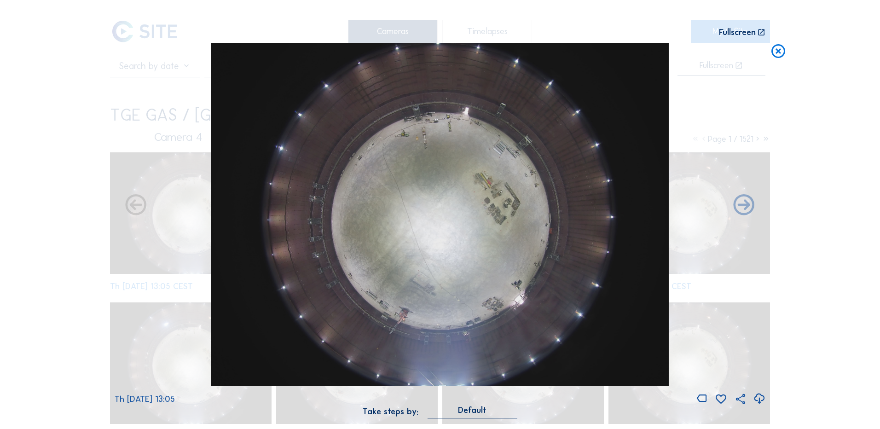
click at [760, 399] on icon at bounding box center [759, 398] width 12 height 15
